Goal: Check status

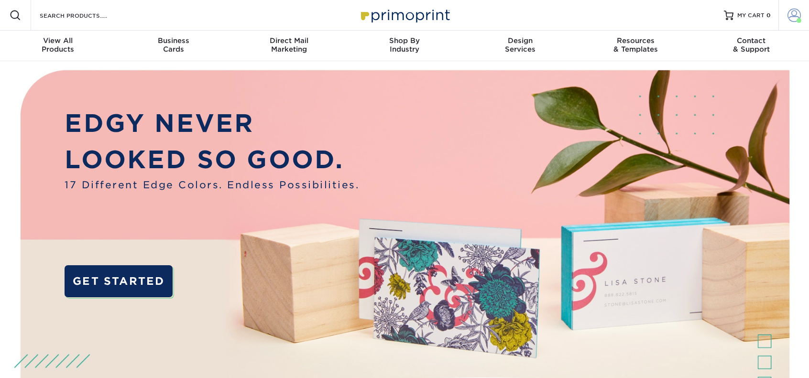
click at [793, 13] on span at bounding box center [794, 15] width 13 height 13
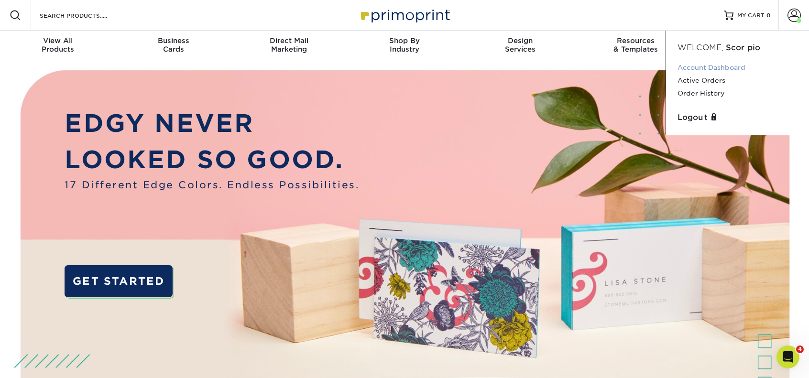
click at [718, 68] on link "Account Dashboard" at bounding box center [738, 67] width 120 height 13
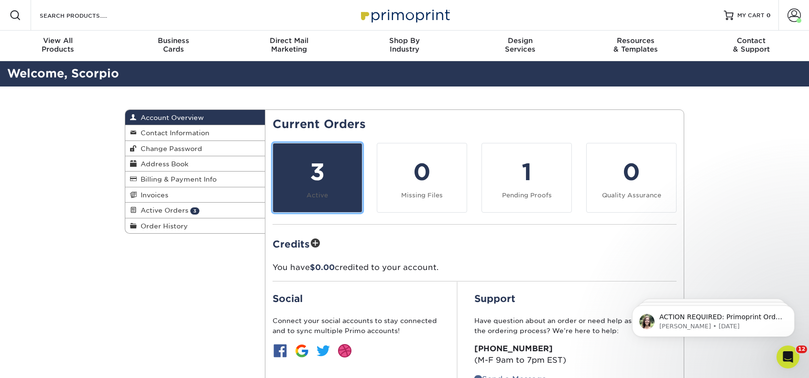
click at [330, 172] on div "3" at bounding box center [318, 172] width 78 height 34
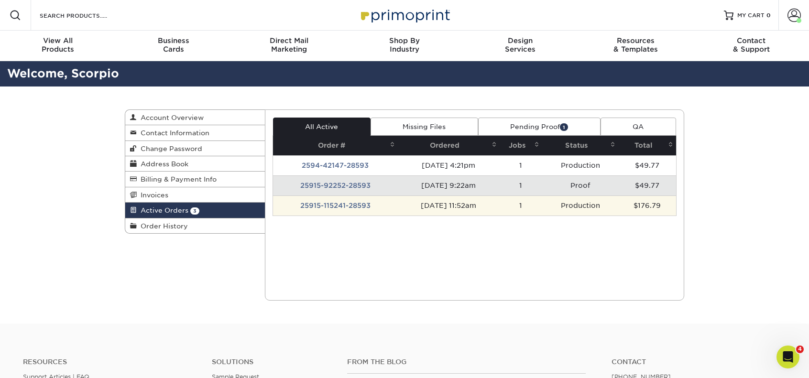
click at [330, 201] on td "25915-115241-28593" at bounding box center [335, 206] width 125 height 20
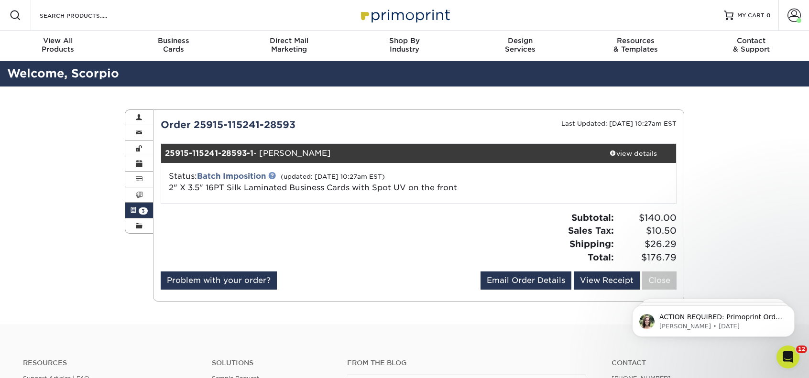
click at [272, 176] on link at bounding box center [272, 176] width 8 height 8
click at [399, 26] on link at bounding box center [405, 15] width 96 height 77
